Goal: Information Seeking & Learning: Learn about a topic

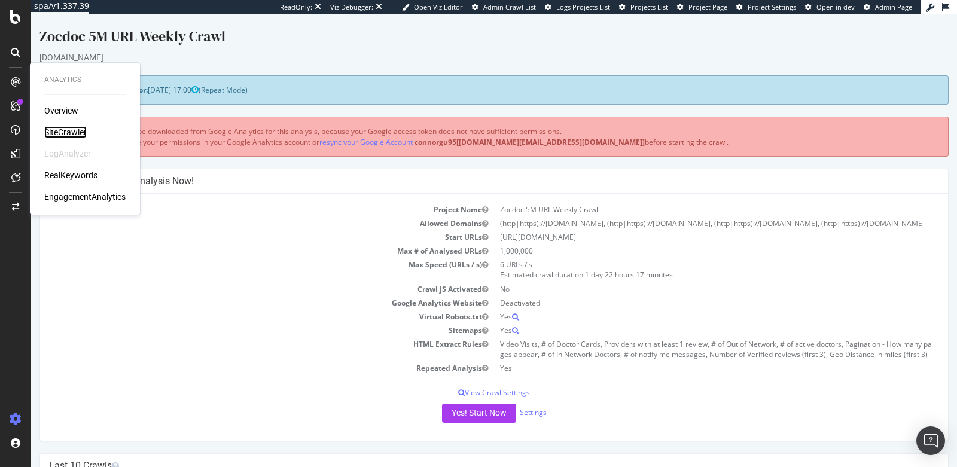
click at [62, 127] on div "SiteCrawler" at bounding box center [65, 132] width 42 height 12
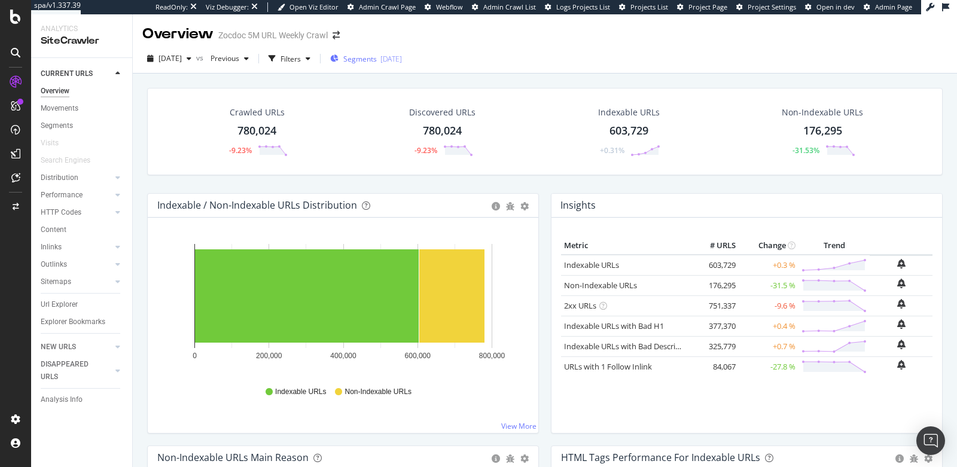
click at [364, 60] on div "Segments 2025-08-27" at bounding box center [366, 59] width 72 height 10
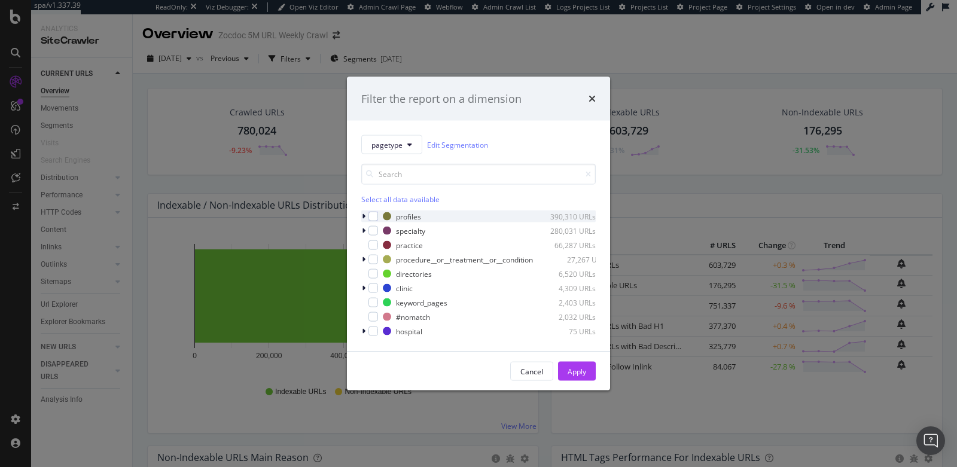
click at [366, 220] on div "modal" at bounding box center [364, 217] width 7 height 12
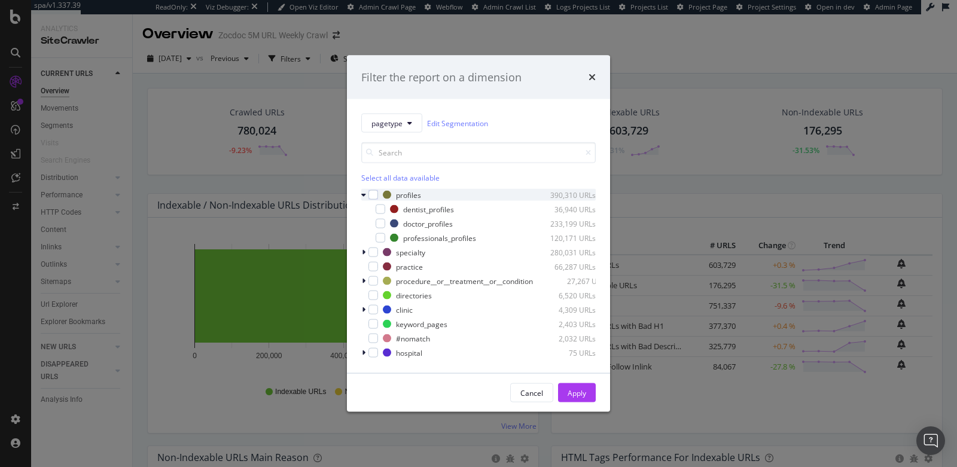
click at [363, 197] on icon "modal" at bounding box center [363, 194] width 5 height 7
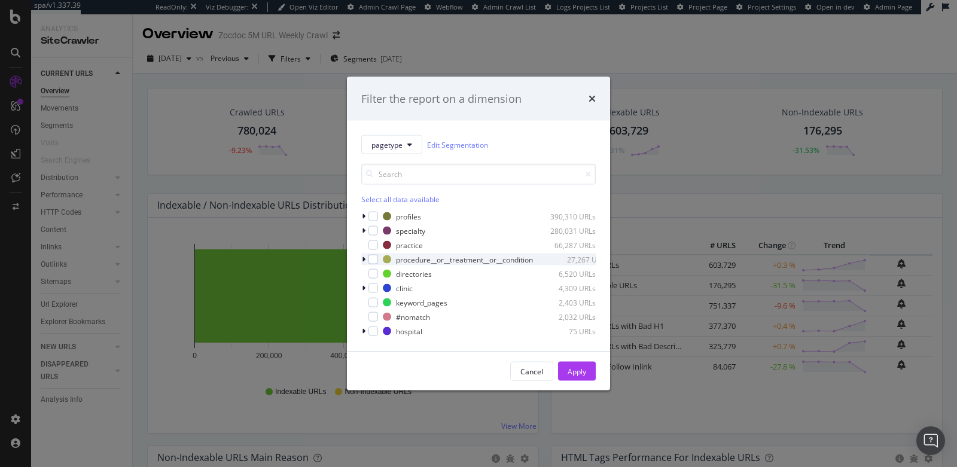
click at [364, 258] on icon "modal" at bounding box center [364, 259] width 4 height 7
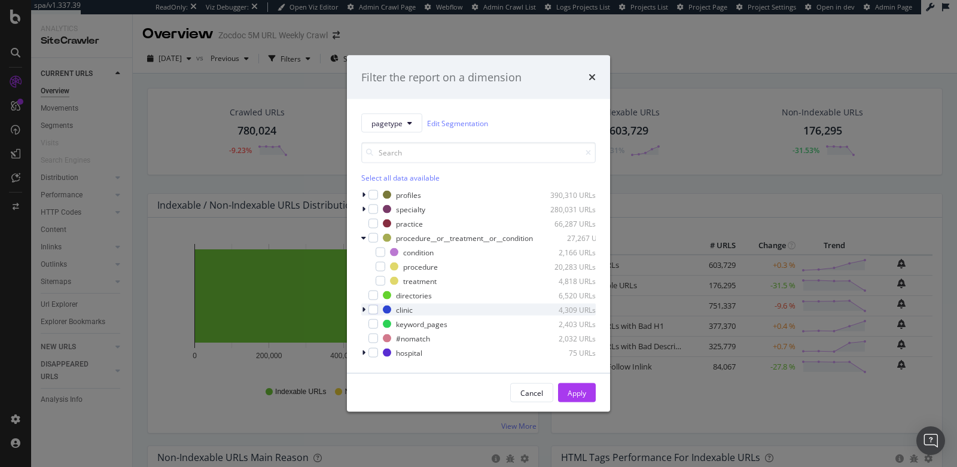
click at [366, 309] on div "modal" at bounding box center [364, 310] width 7 height 12
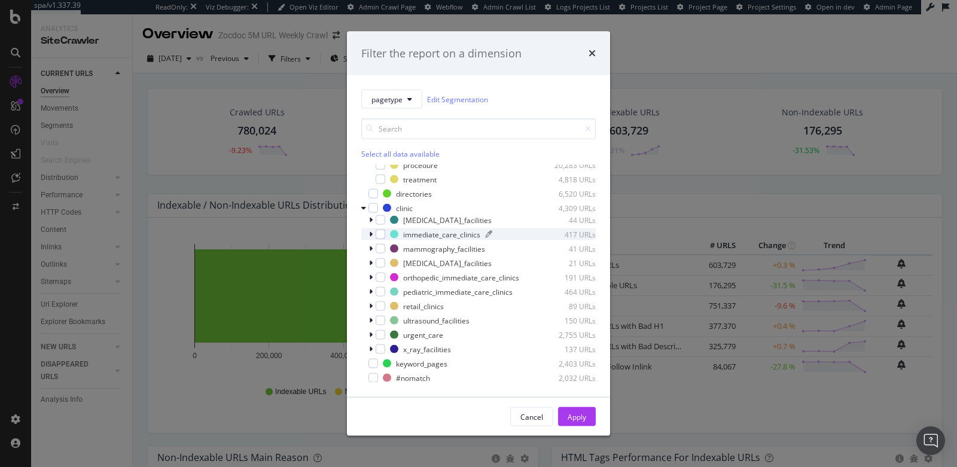
scroll to position [93, 0]
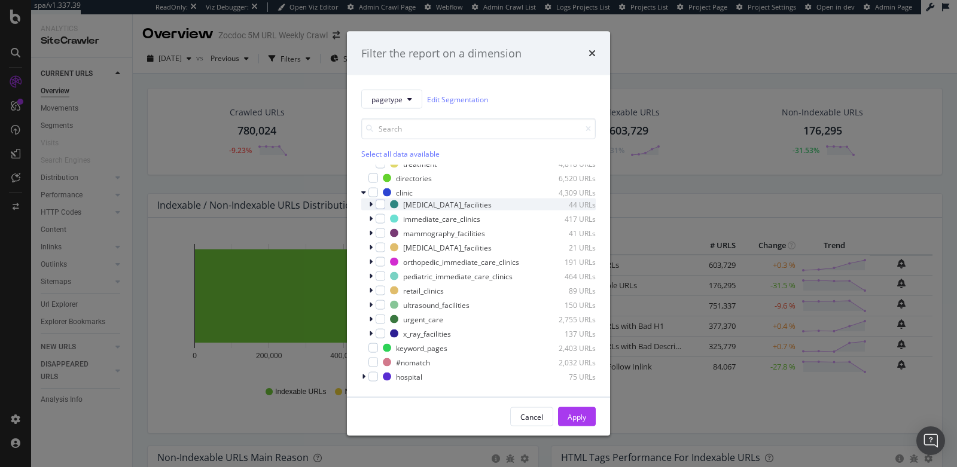
click at [371, 202] on icon "modal" at bounding box center [371, 204] width 4 height 7
click at [371, 202] on icon "modal" at bounding box center [371, 204] width 5 height 7
click at [368, 221] on div "immediate_care_clinics 417 URLs" at bounding box center [478, 219] width 235 height 12
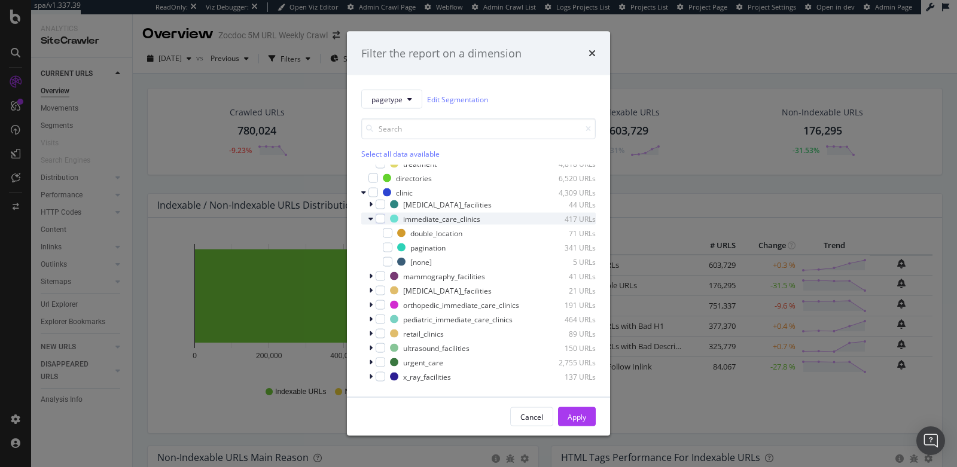
click at [368, 221] on div "immediate_care_clinics 417 URLs" at bounding box center [478, 219] width 235 height 12
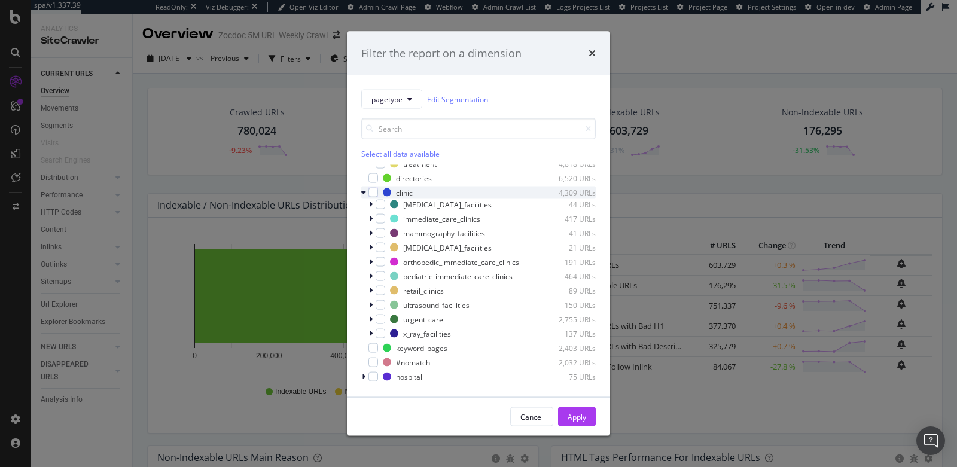
click at [364, 194] on icon "modal" at bounding box center [363, 192] width 5 height 7
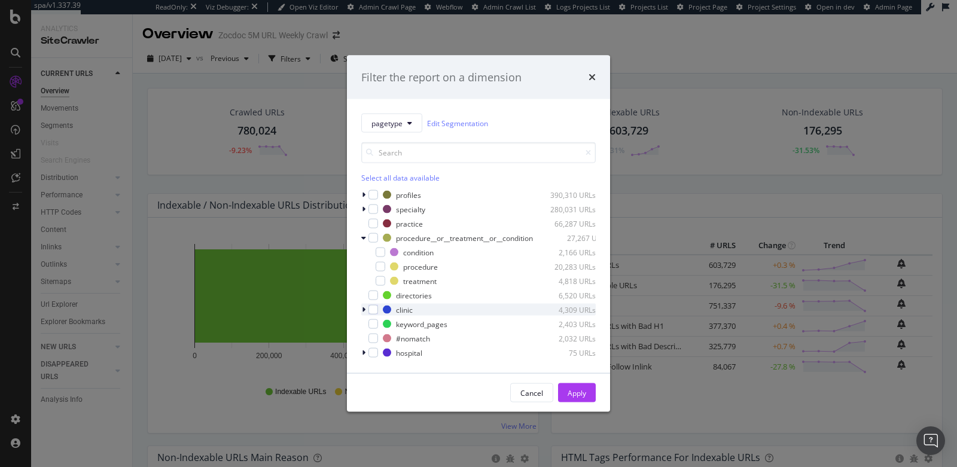
scroll to position [0, 0]
click at [589, 78] on icon "times" at bounding box center [592, 77] width 7 height 10
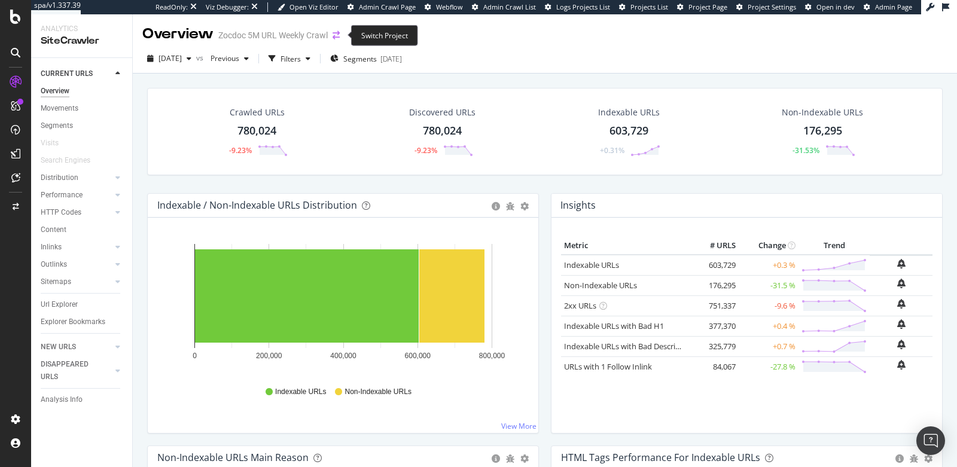
click at [339, 35] on icon "arrow-right-arrow-left" at bounding box center [336, 35] width 7 height 8
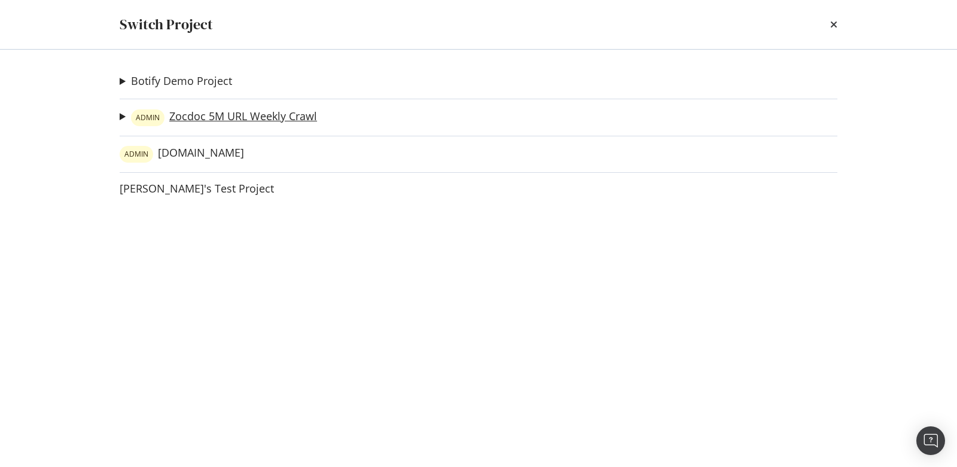
click at [259, 114] on link "ADMIN Zocdoc 5M URL Weekly Crawl" at bounding box center [224, 118] width 186 height 17
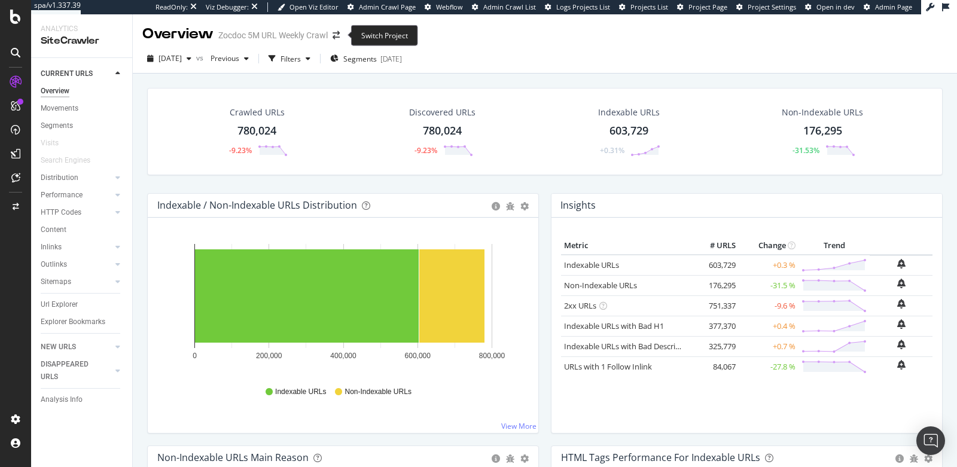
click at [336, 29] on div "Overview Zocdoc 5M URL Weekly Crawl" at bounding box center [246, 34] width 209 height 20
click at [337, 38] on icon "arrow-right-arrow-left" at bounding box center [336, 35] width 7 height 8
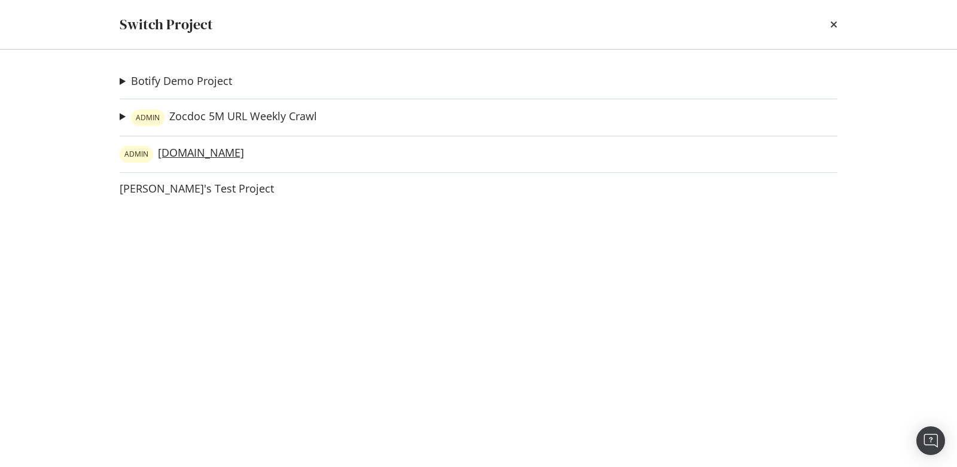
click at [229, 154] on link "ADMIN zocdocsecondary.com" at bounding box center [182, 154] width 124 height 17
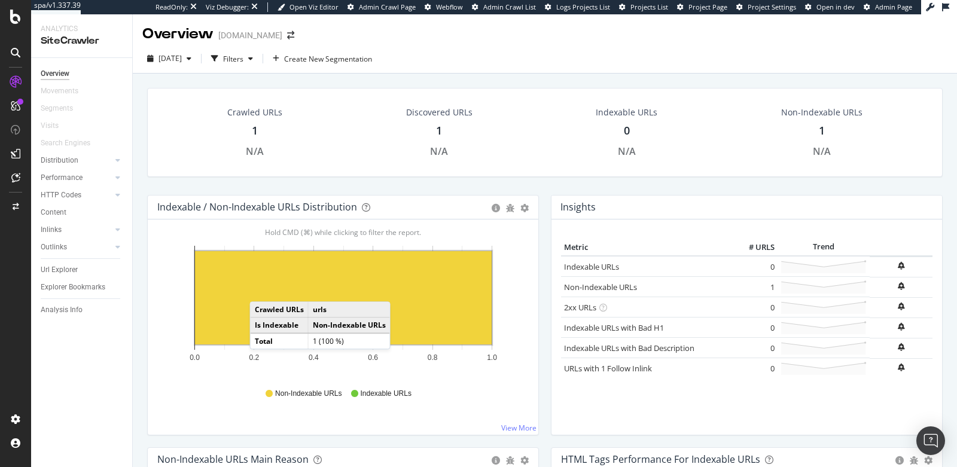
click at [262, 288] on rect "A chart." at bounding box center [343, 297] width 297 height 93
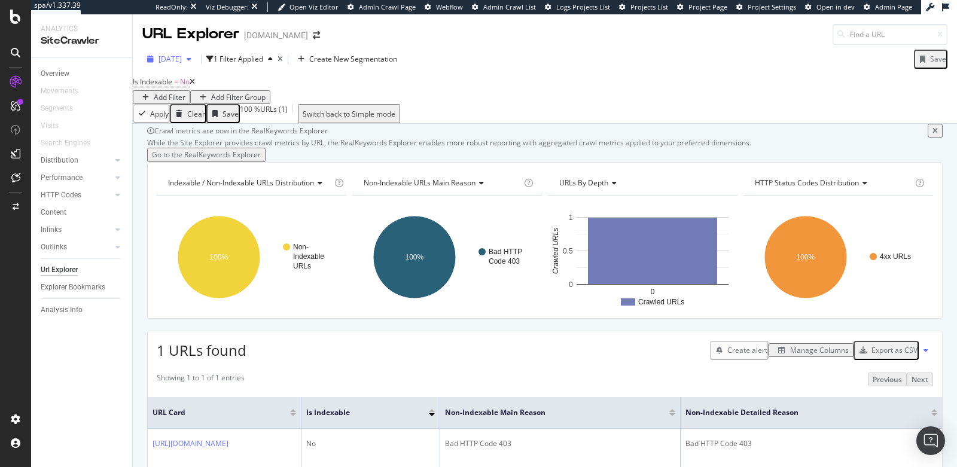
click at [178, 51] on div "2025 Jun. 27th" at bounding box center [169, 59] width 54 height 18
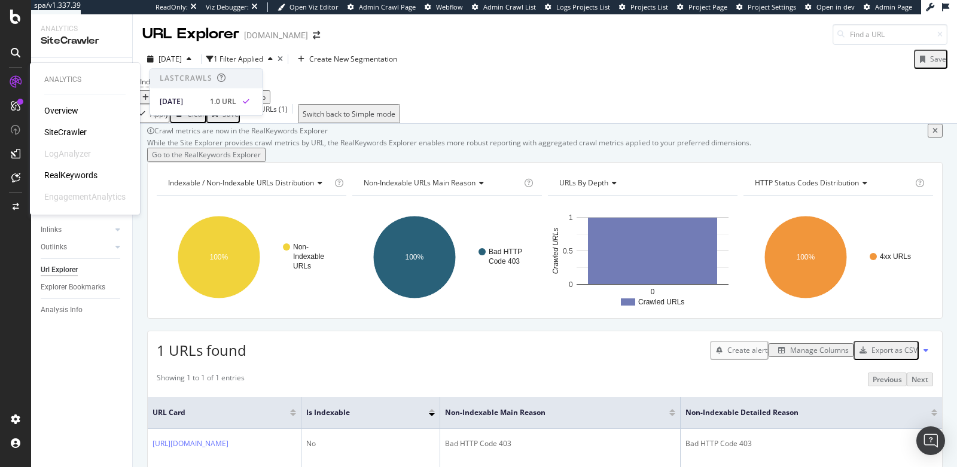
click at [66, 172] on div "RealKeywords" at bounding box center [70, 175] width 53 height 12
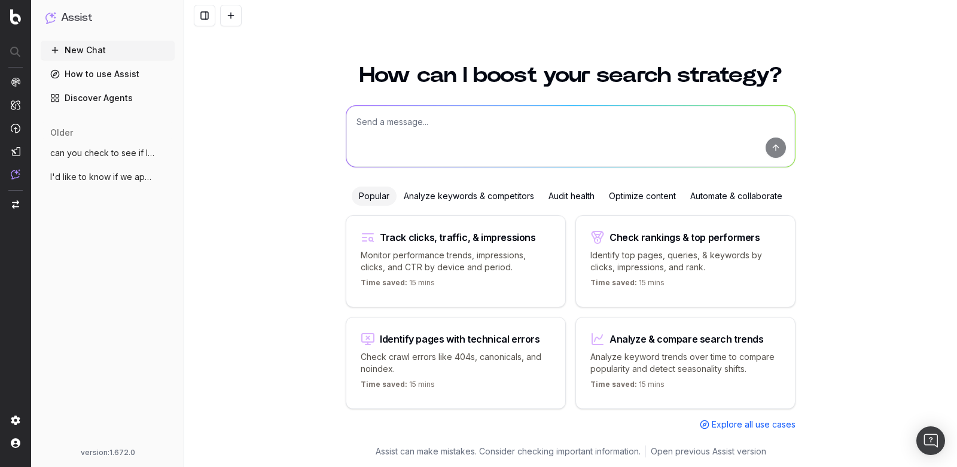
click at [385, 115] on textarea at bounding box center [570, 136] width 449 height 61
type textarea "what are my slowest and largest JS resources?"
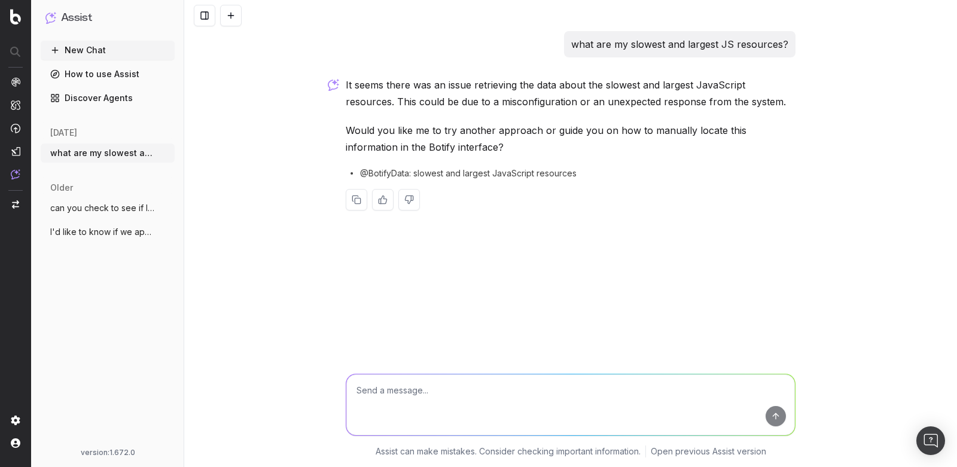
type textarea "s"
type textarea "e"
type textarea "h"
type textarea "e"
type textarea "yes please tell me how to locate this information"
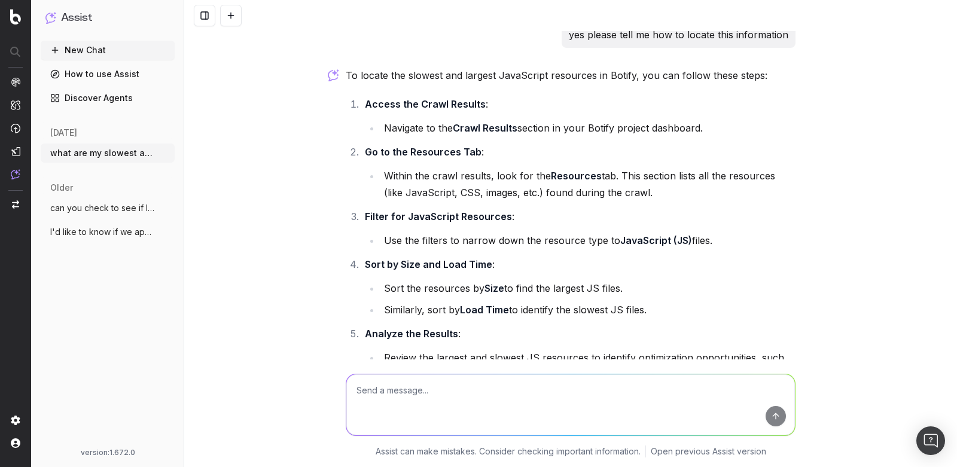
scroll to position [212, 0]
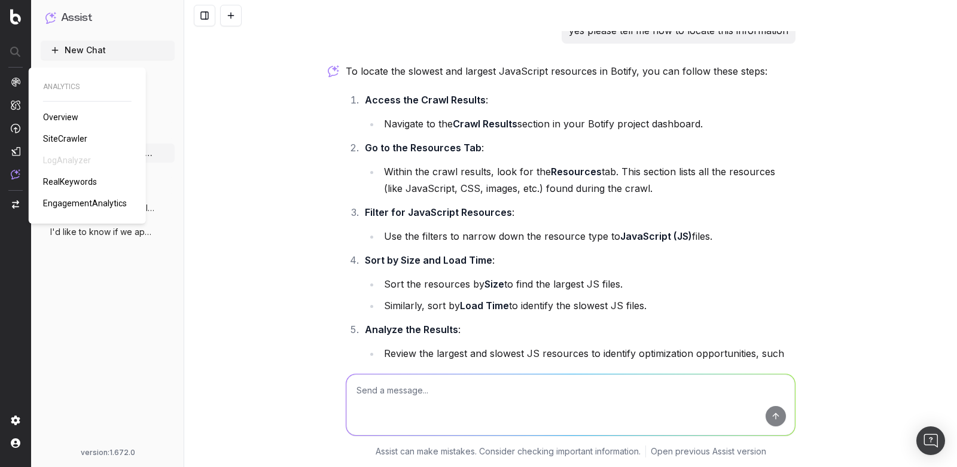
click at [12, 78] on img at bounding box center [16, 82] width 10 height 10
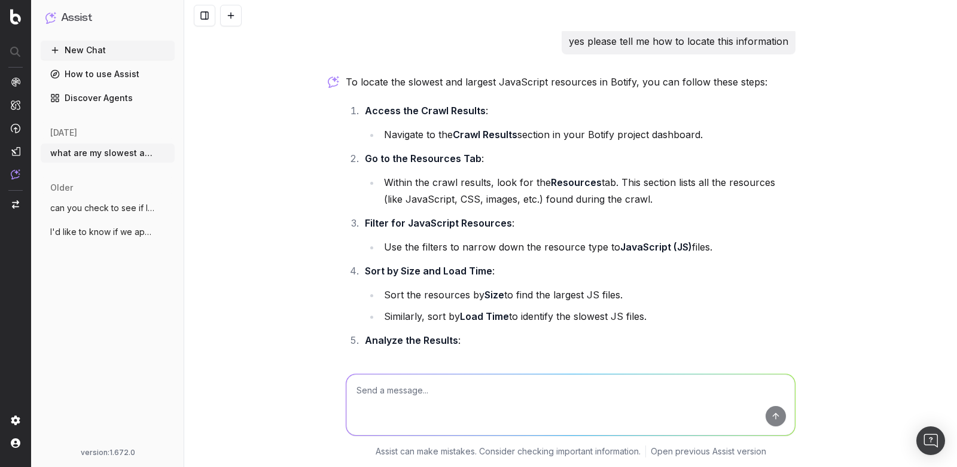
scroll to position [180, 0]
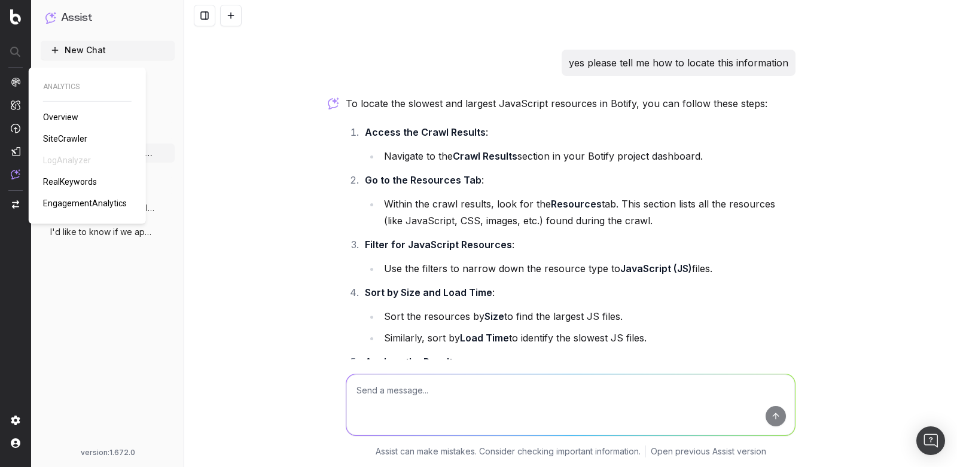
click at [57, 136] on span "SiteCrawler" at bounding box center [65, 139] width 44 height 10
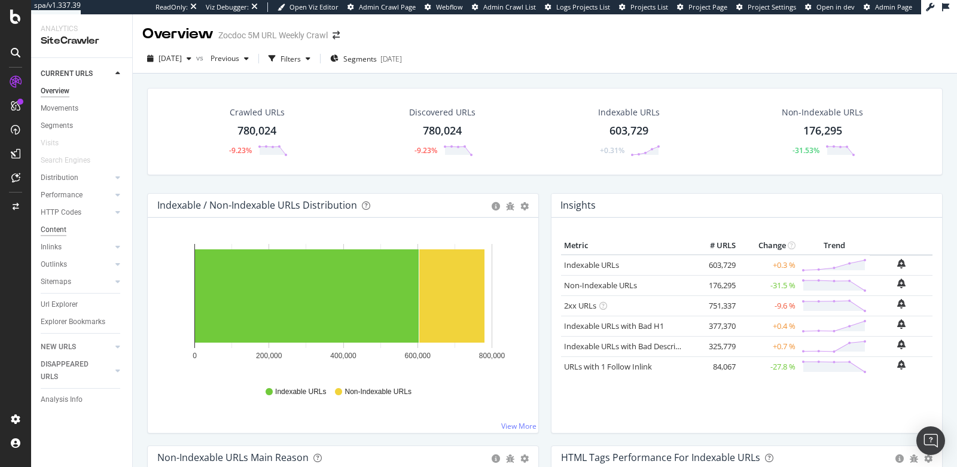
click at [52, 228] on div "Content" at bounding box center [54, 230] width 26 height 13
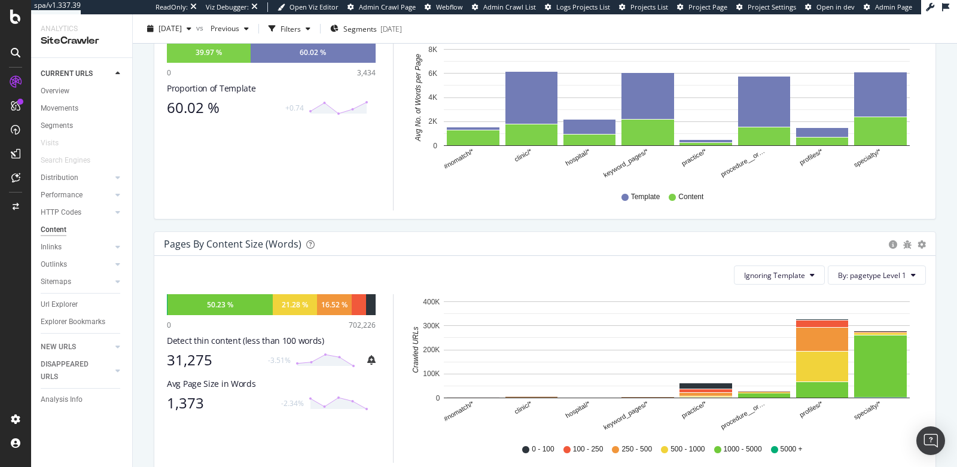
scroll to position [40, 0]
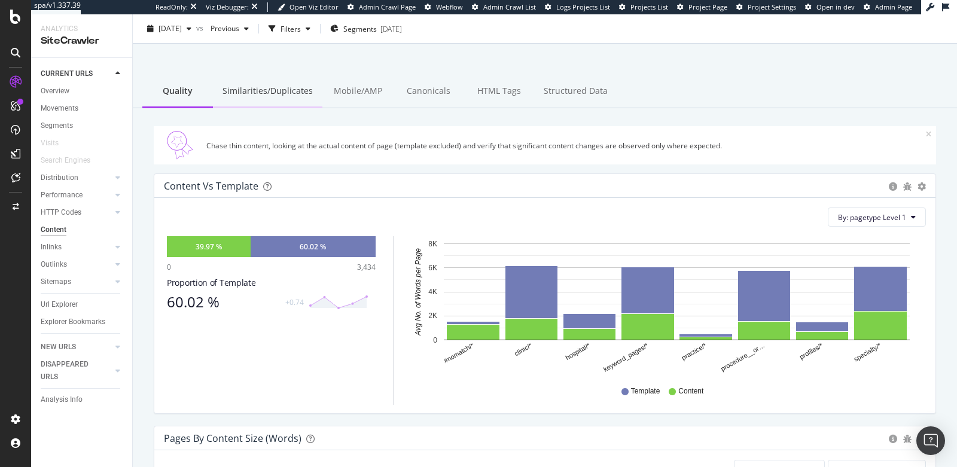
click at [284, 93] on div "Similarities/Duplicates" at bounding box center [268, 91] width 110 height 33
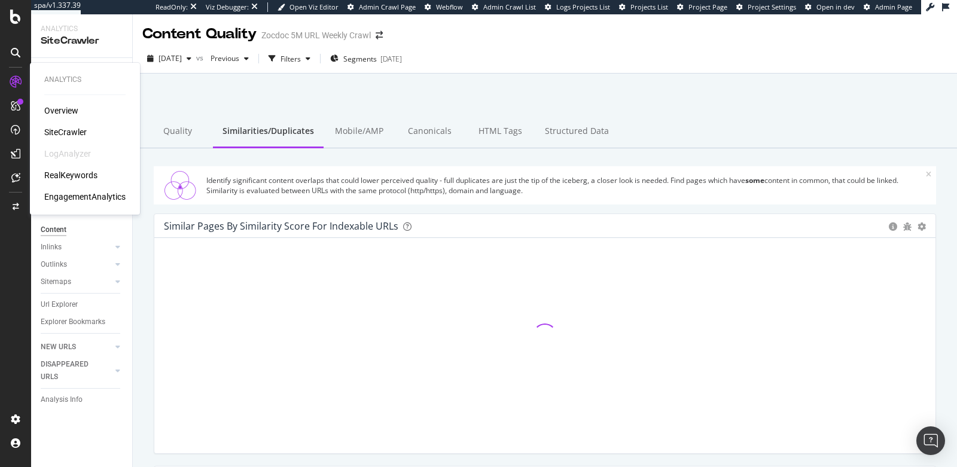
click at [71, 132] on div "SiteCrawler" at bounding box center [65, 132] width 42 height 12
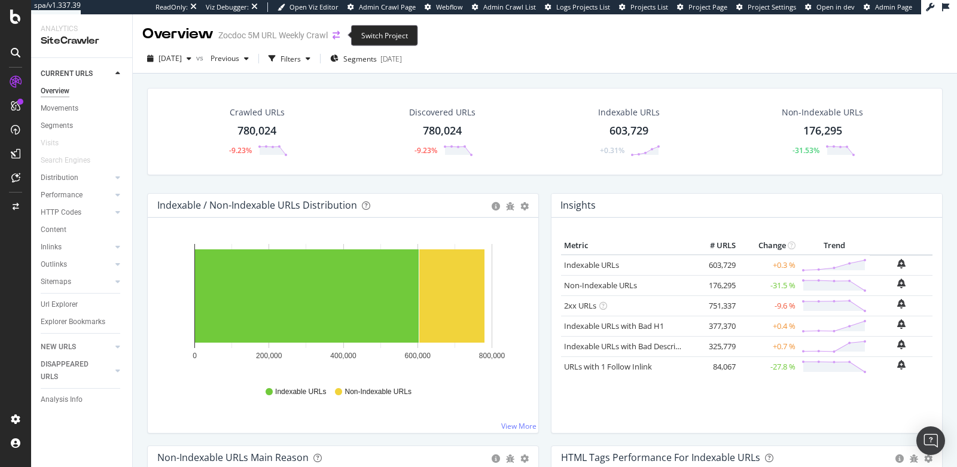
click at [338, 37] on icon "arrow-right-arrow-left" at bounding box center [336, 35] width 7 height 8
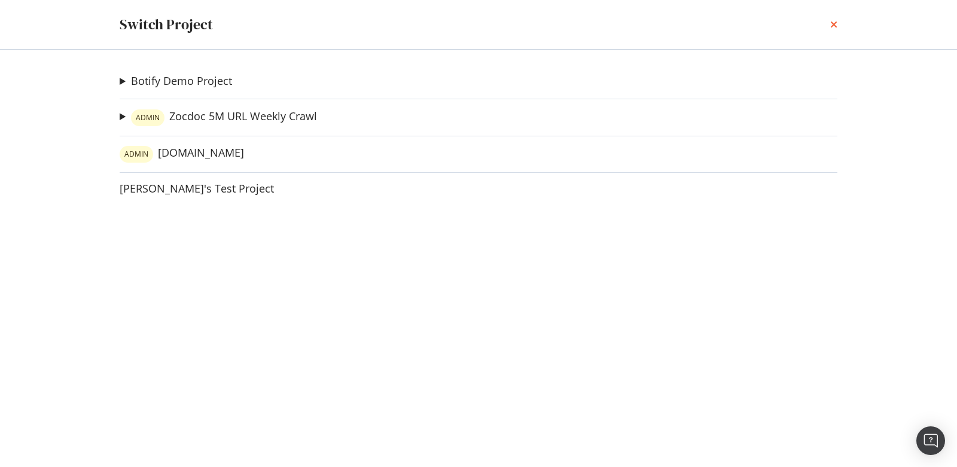
click at [835, 22] on icon "times" at bounding box center [834, 25] width 7 height 10
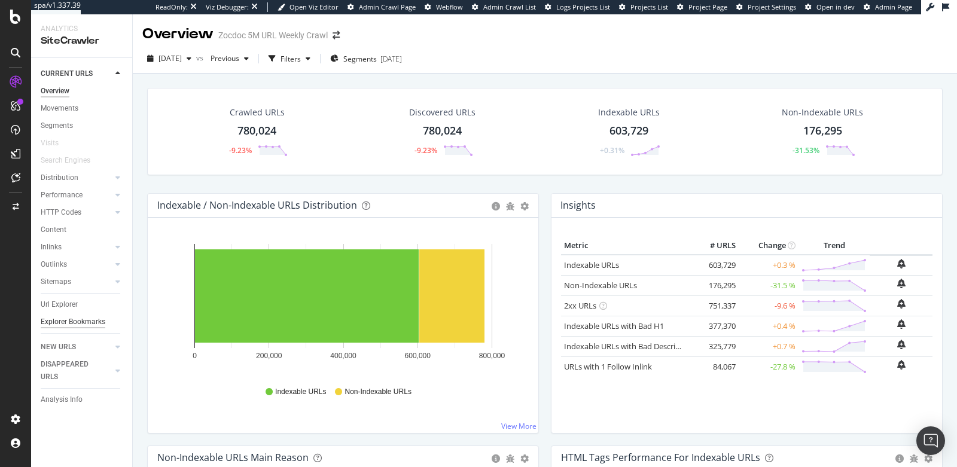
click at [63, 318] on div "Explorer Bookmarks" at bounding box center [73, 322] width 65 height 13
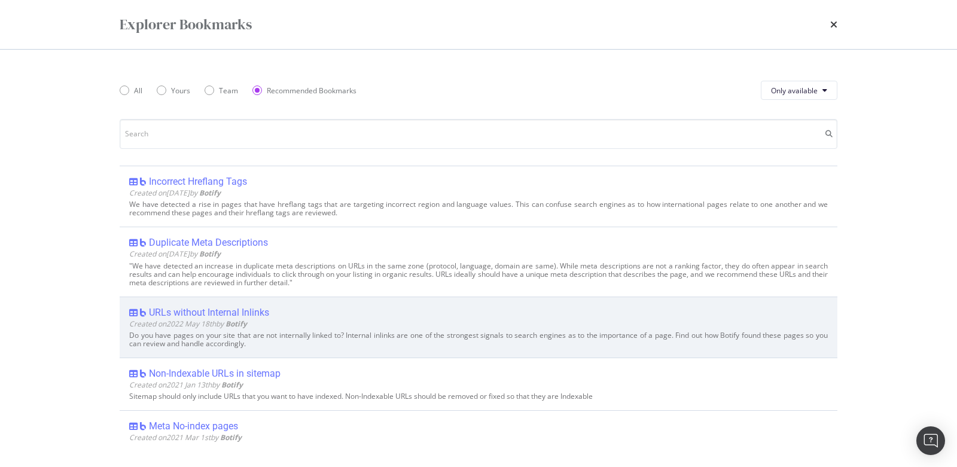
scroll to position [82, 0]
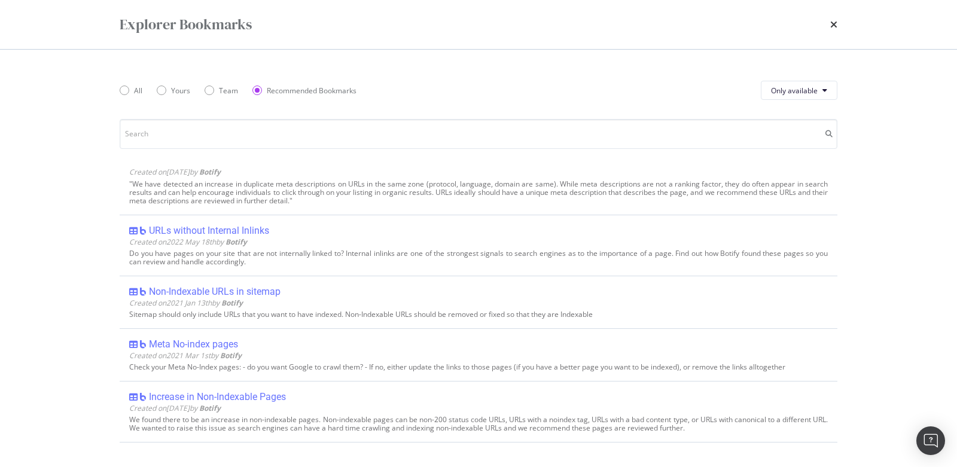
click at [384, 150] on div "All Yours Team Recommended Bookmarks Only available Incorrect Hreflang Tags Cre…" at bounding box center [479, 259] width 718 height 370
click at [385, 145] on input "modal" at bounding box center [479, 134] width 718 height 30
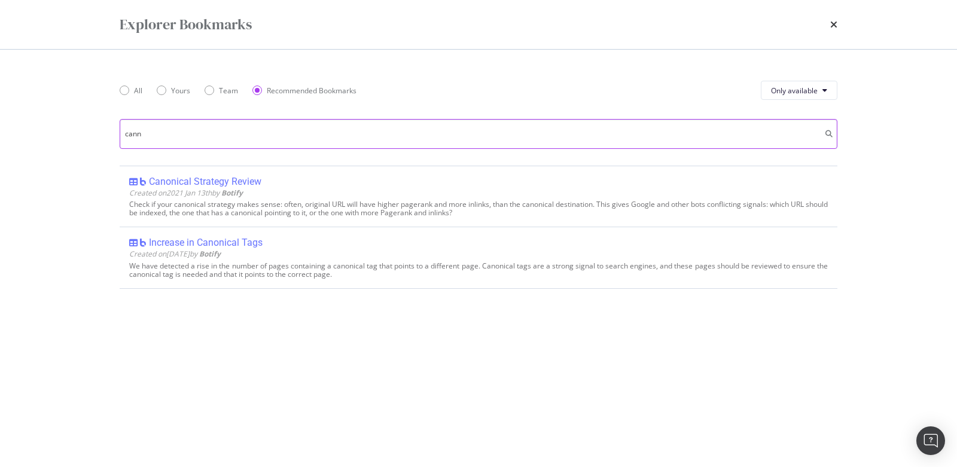
scroll to position [0, 0]
type input "canniba"
click at [834, 20] on icon "times" at bounding box center [834, 25] width 7 height 10
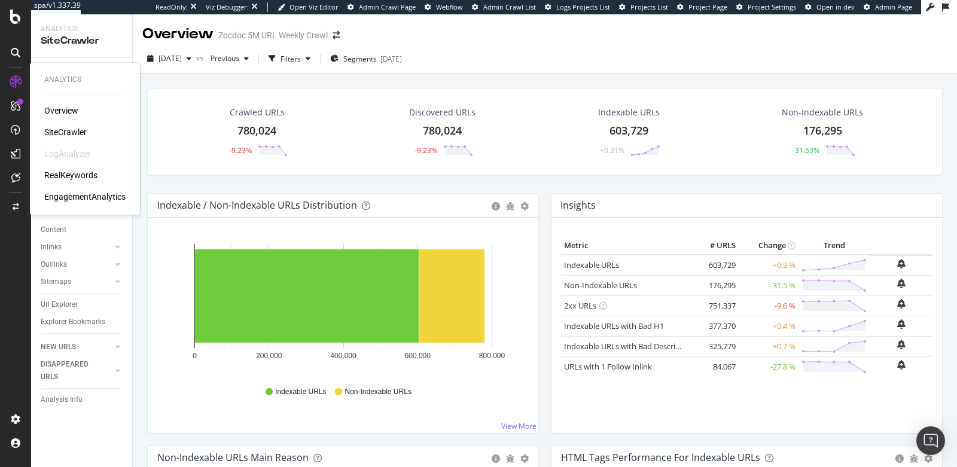
click at [55, 173] on div "RealKeywords" at bounding box center [70, 175] width 53 height 12
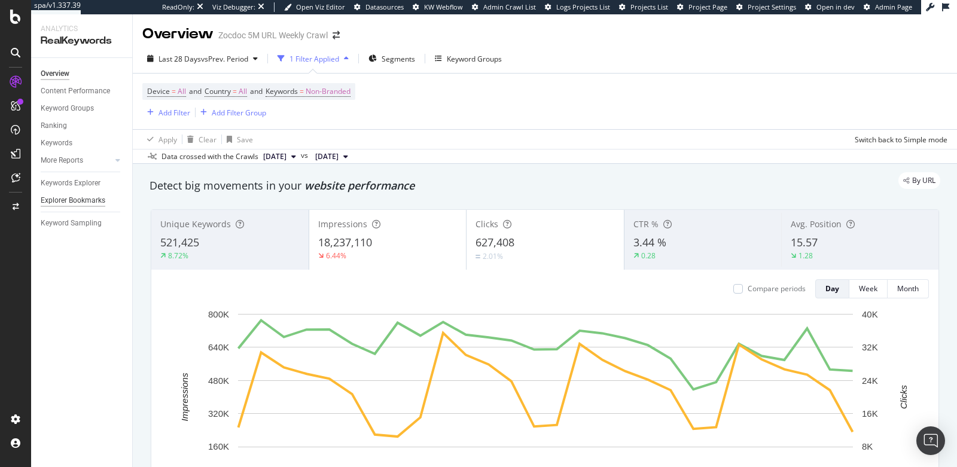
click at [76, 197] on div "Explorer Bookmarks" at bounding box center [73, 200] width 65 height 13
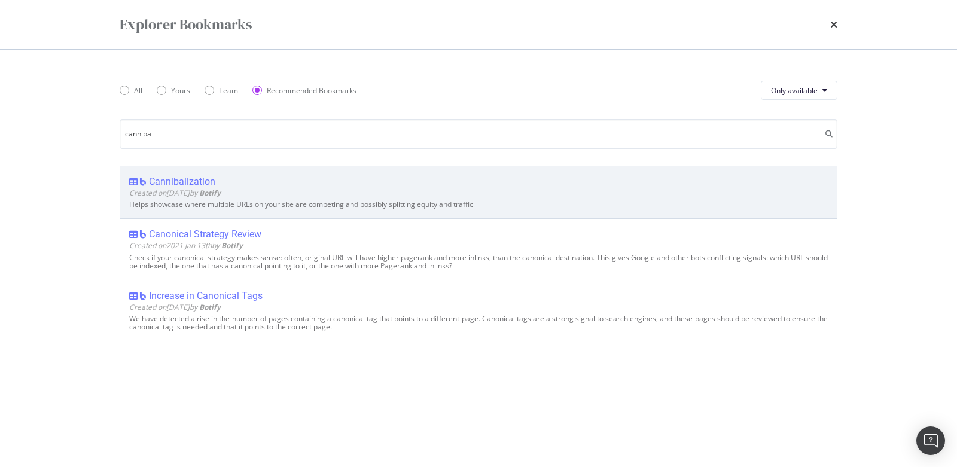
type input "canniba"
click at [333, 184] on div "Cannibalization" at bounding box center [478, 182] width 699 height 12
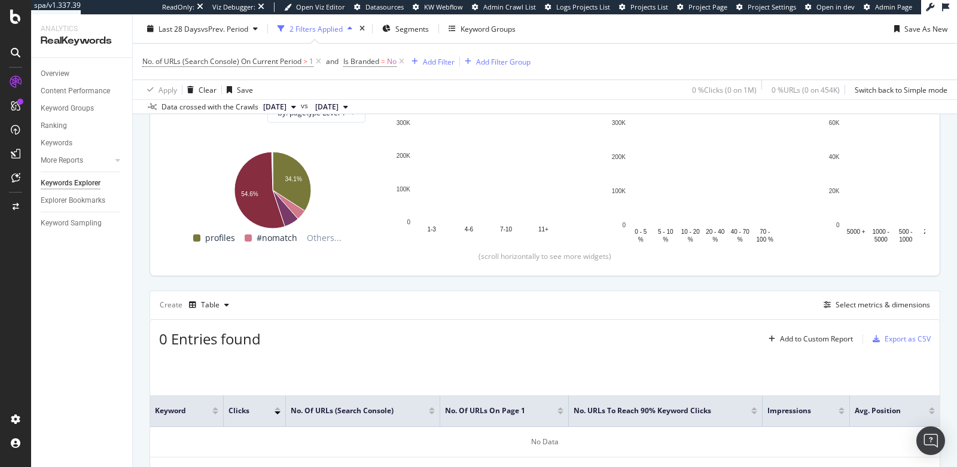
scroll to position [187, 0]
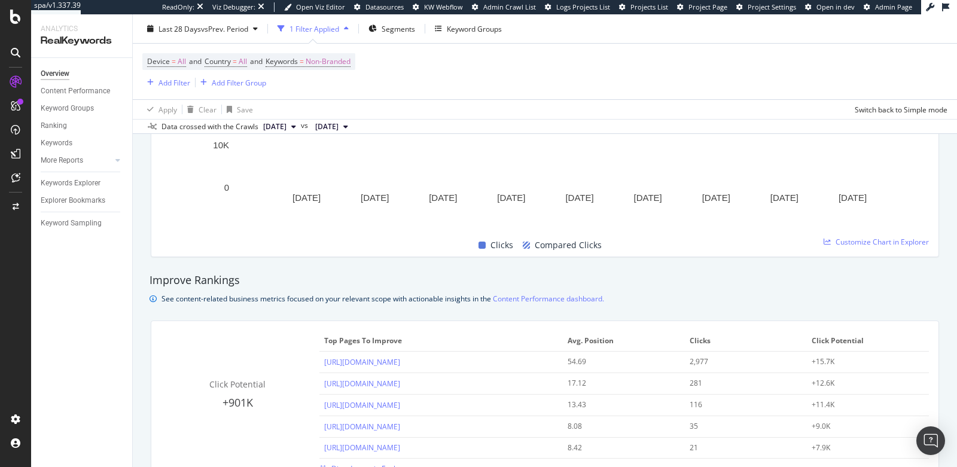
scroll to position [689, 0]
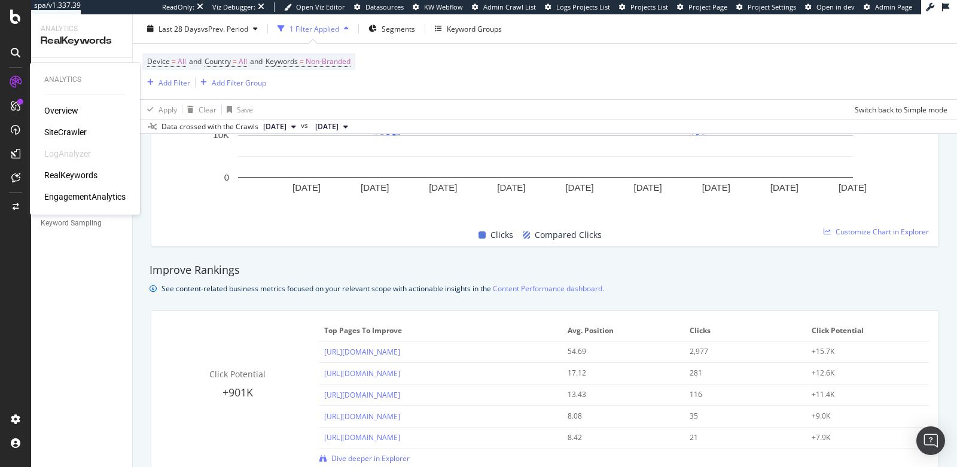
click at [68, 129] on div "SiteCrawler" at bounding box center [65, 132] width 42 height 12
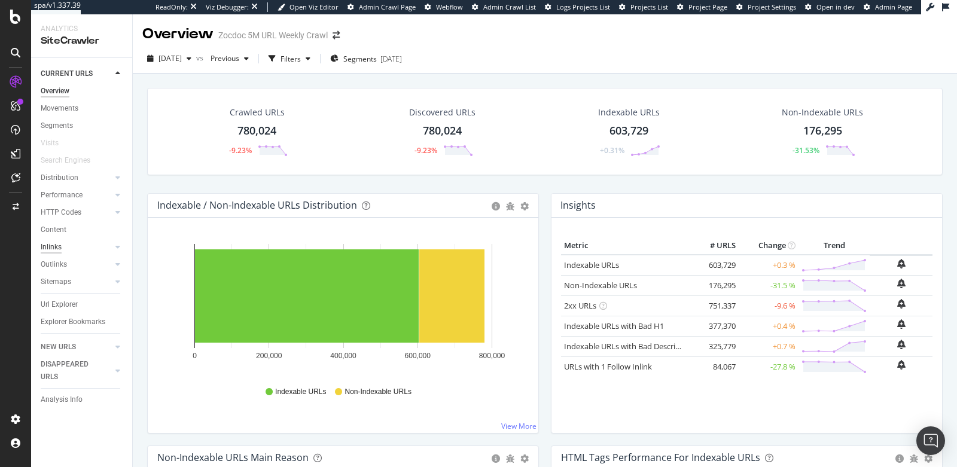
click at [52, 244] on div "Inlinks" at bounding box center [51, 247] width 21 height 13
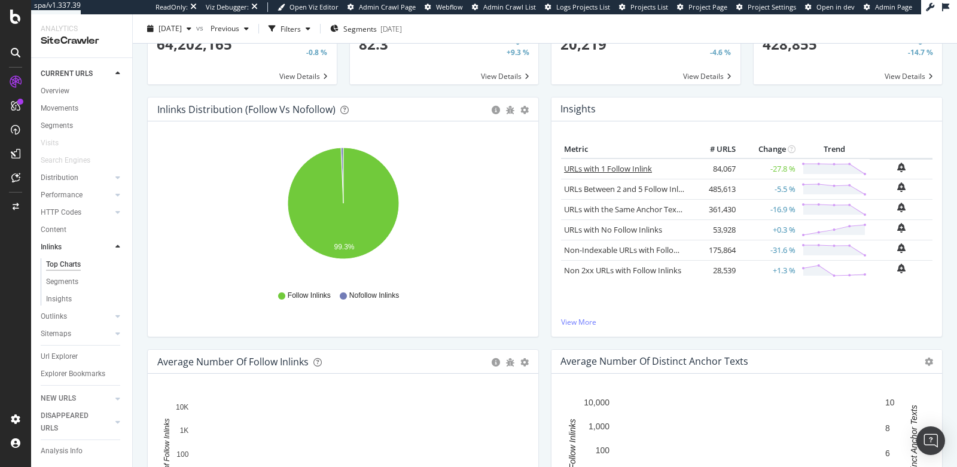
scroll to position [78, 0]
click at [624, 171] on link "URLs with 1 Follow Inlink" at bounding box center [608, 169] width 88 height 11
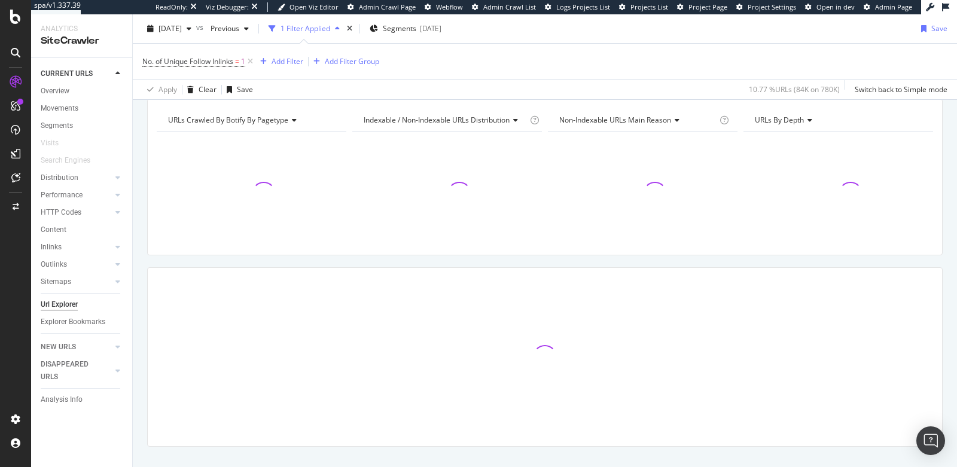
scroll to position [127, 0]
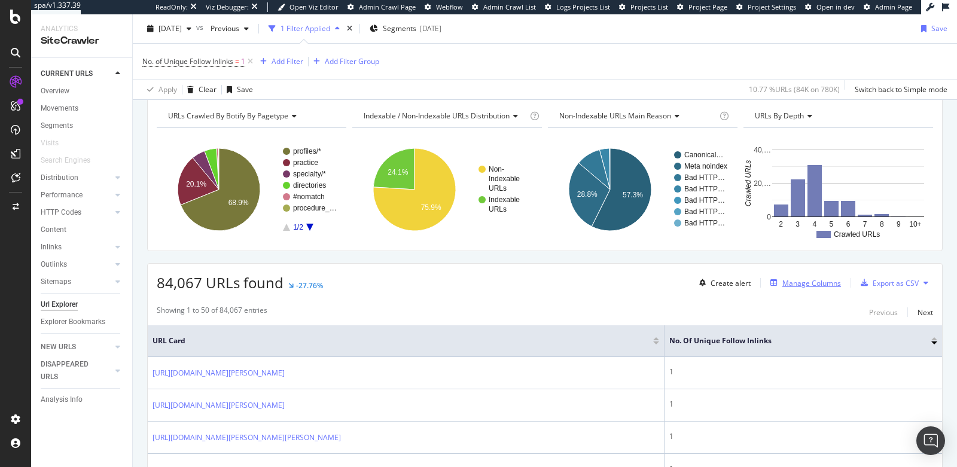
click at [796, 278] on div "Manage Columns" at bounding box center [812, 283] width 59 height 10
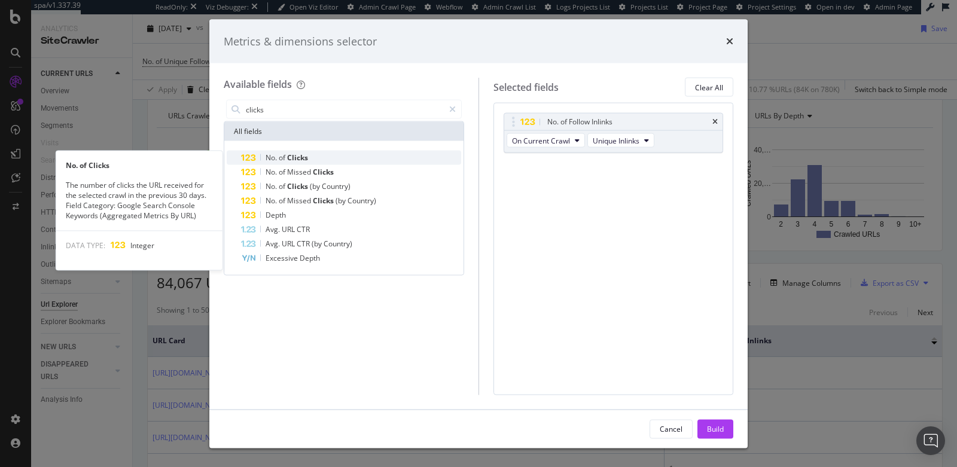
click at [362, 153] on div "No. of Clicks" at bounding box center [351, 158] width 220 height 14
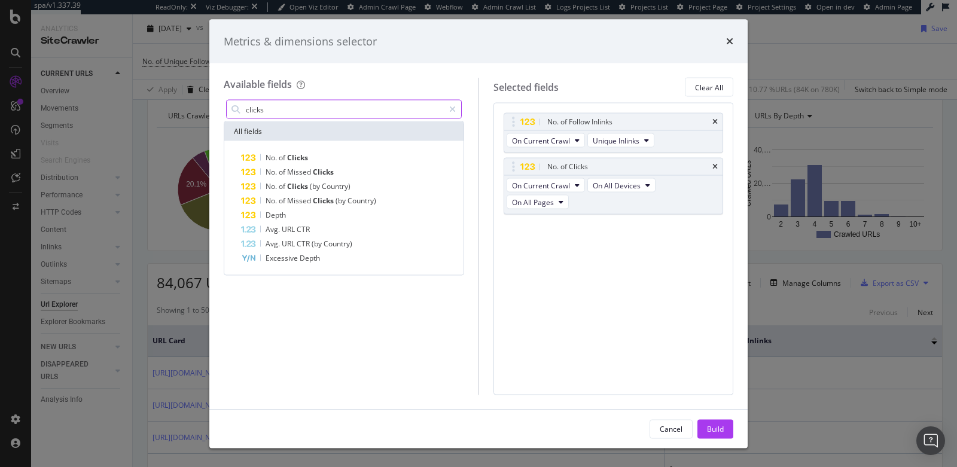
click at [340, 108] on input "clicks" at bounding box center [344, 110] width 199 height 18
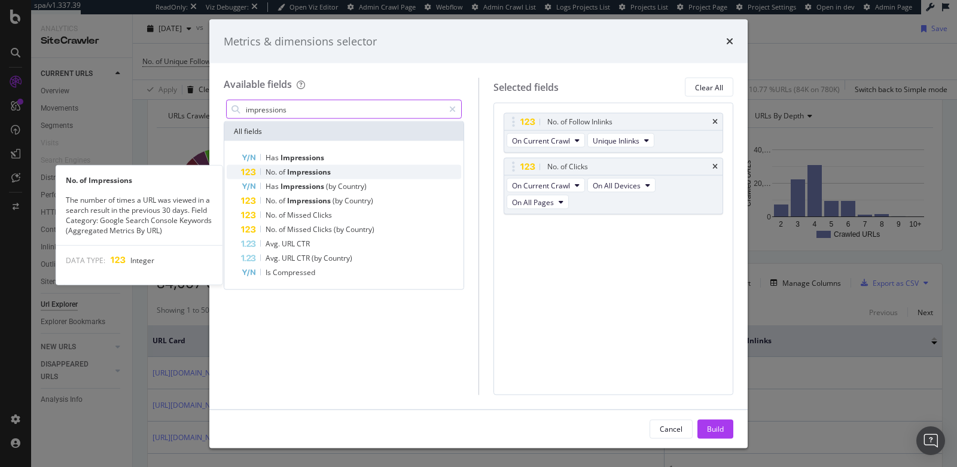
type input "impressions"
click at [358, 174] on div "No. of Impressions" at bounding box center [351, 172] width 220 height 14
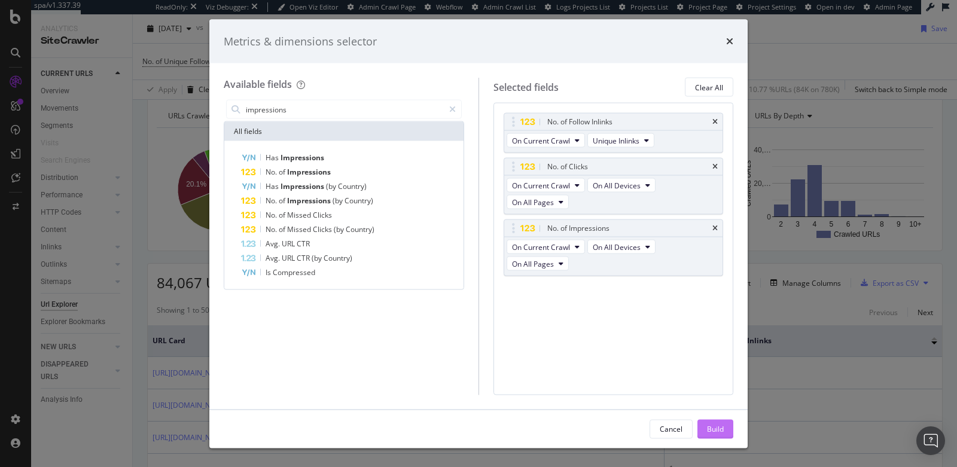
click at [709, 427] on div "Build" at bounding box center [715, 429] width 17 height 10
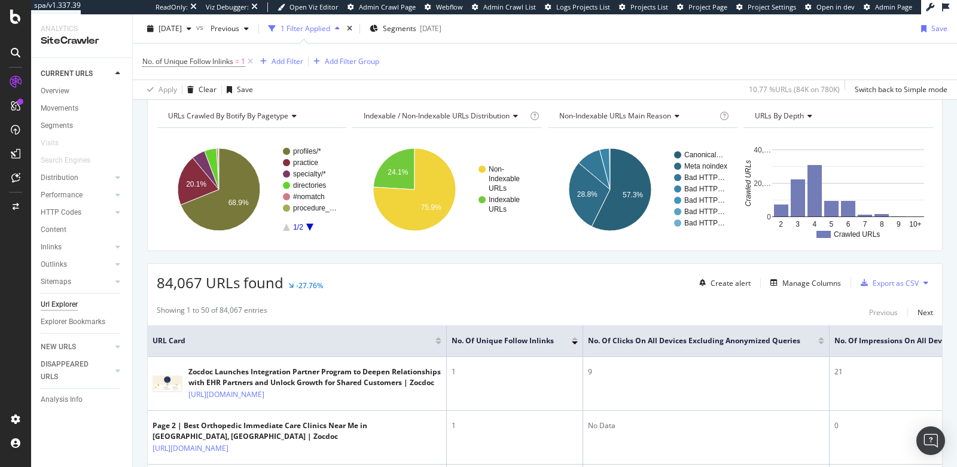
click at [819, 342] on div at bounding box center [822, 343] width 6 height 3
